Goal: Task Accomplishment & Management: Manage account settings

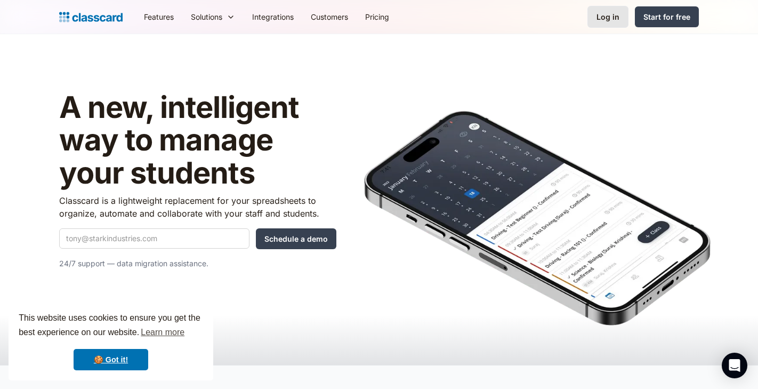
click at [610, 22] on link "Log in" at bounding box center [608, 17] width 41 height 22
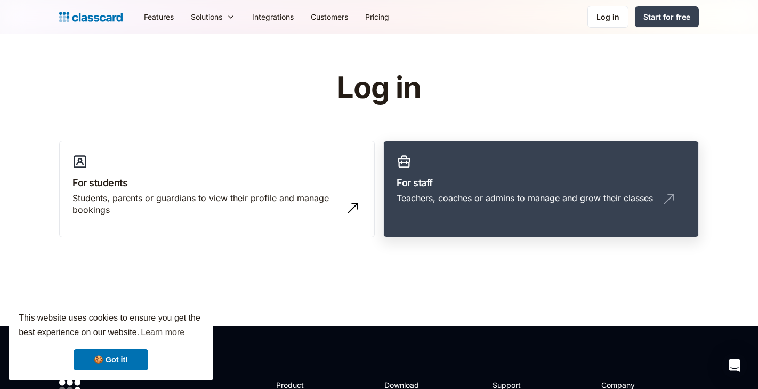
click at [527, 207] on div "Teachers, coaches or admins to manage and grow their classes" at bounding box center [541, 202] width 289 height 20
